Goal: Navigation & Orientation: Find specific page/section

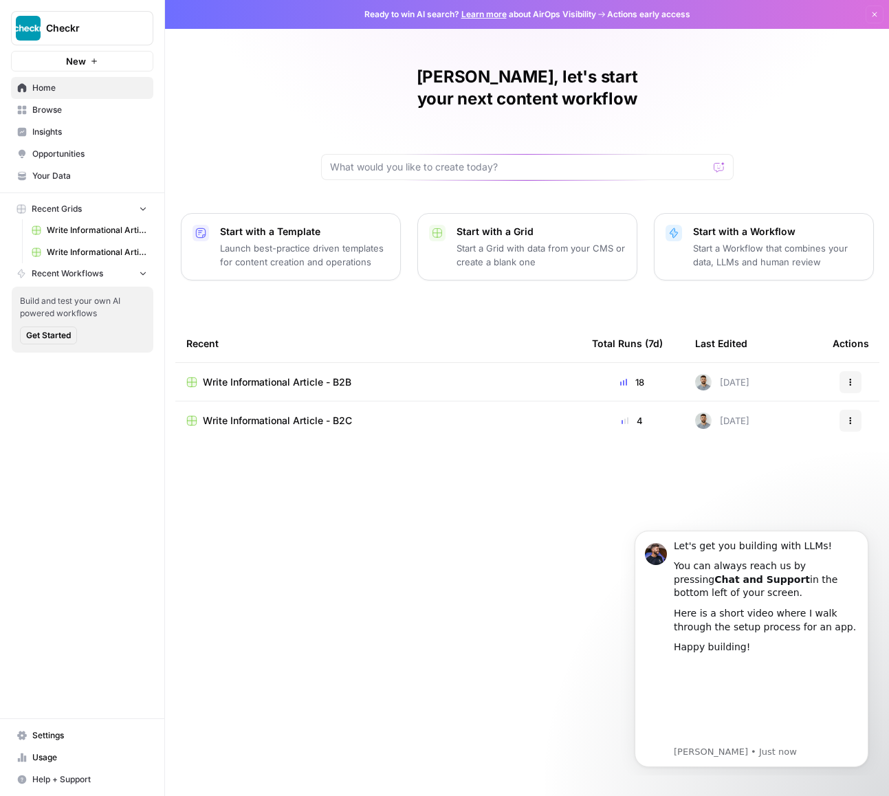
click at [93, 738] on span "Settings" at bounding box center [89, 735] width 115 height 12
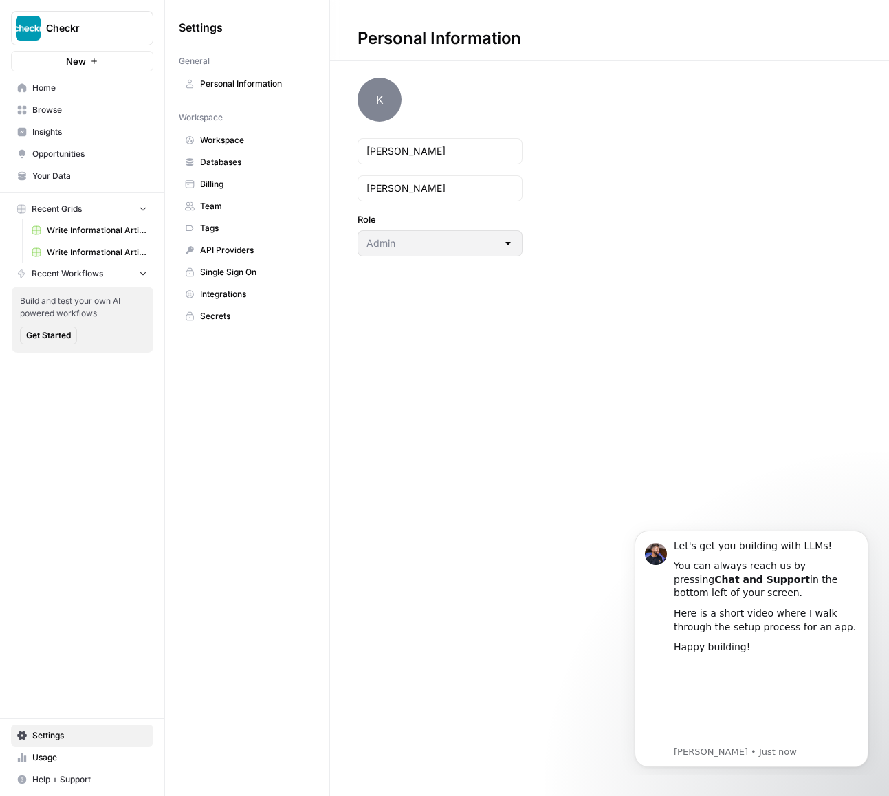
click at [228, 211] on span "Team" at bounding box center [254, 206] width 109 height 12
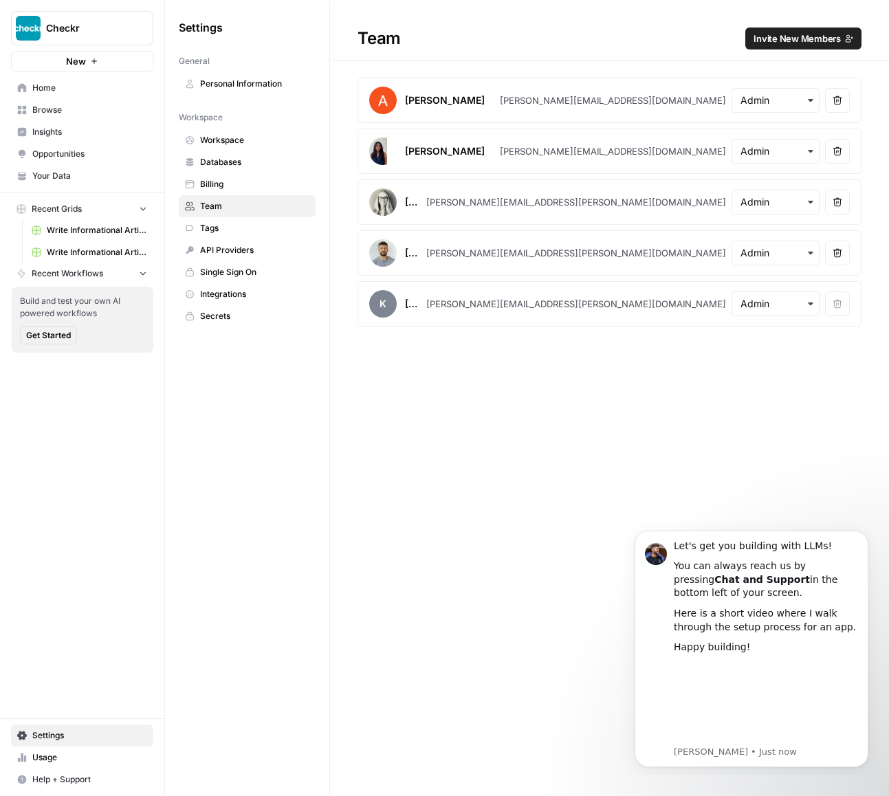
click at [56, 89] on span "Home" at bounding box center [89, 88] width 115 height 12
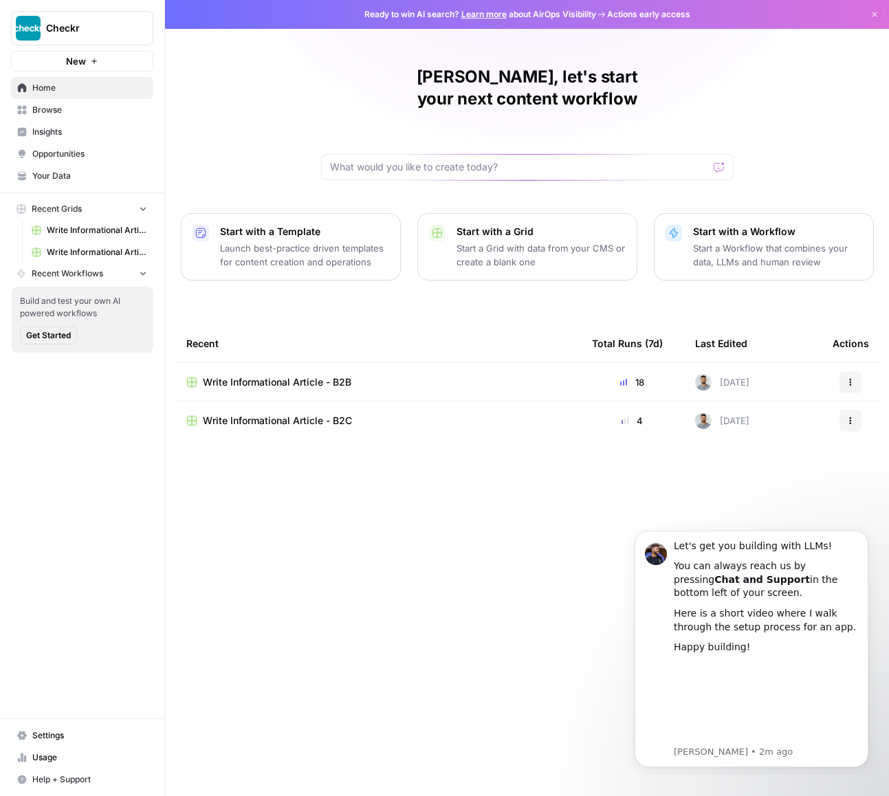
click at [377, 508] on div "Recent Total Runs (7d) Last Edited Actions Write Informational Article - B2B 18…" at bounding box center [527, 548] width 704 height 449
